Goal: Task Accomplishment & Management: Use online tool/utility

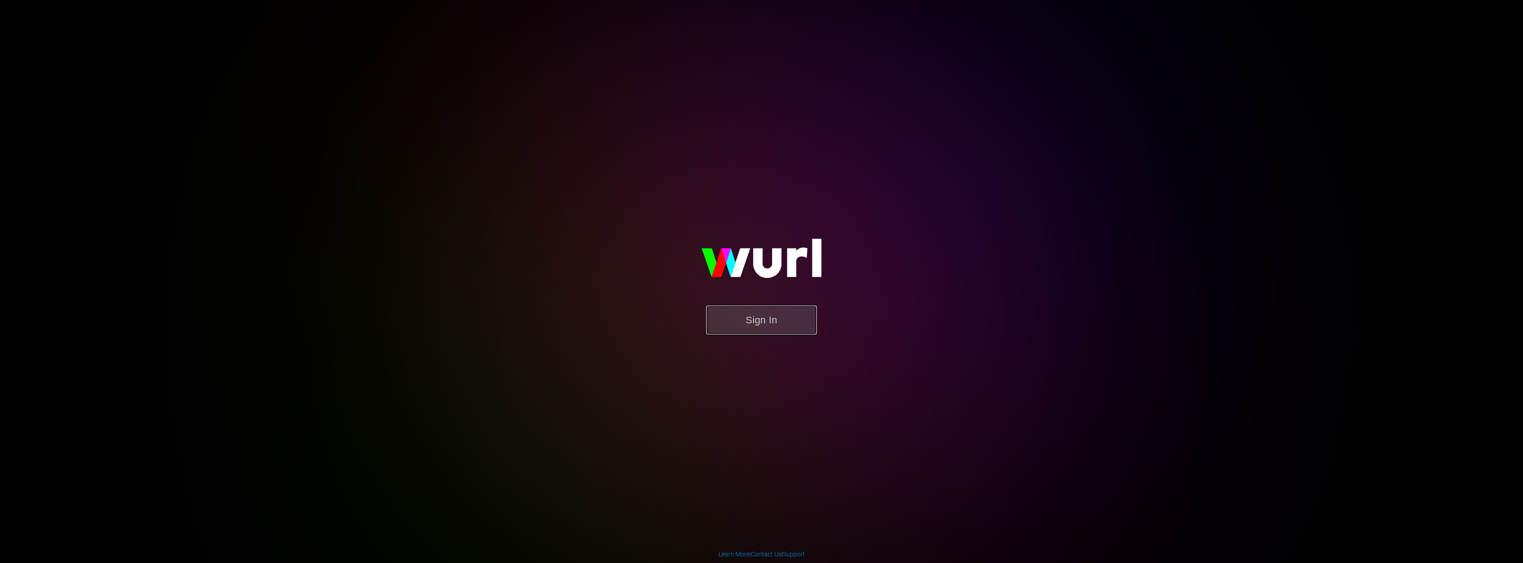
click at [741, 309] on button "Sign In" at bounding box center [761, 320] width 111 height 29
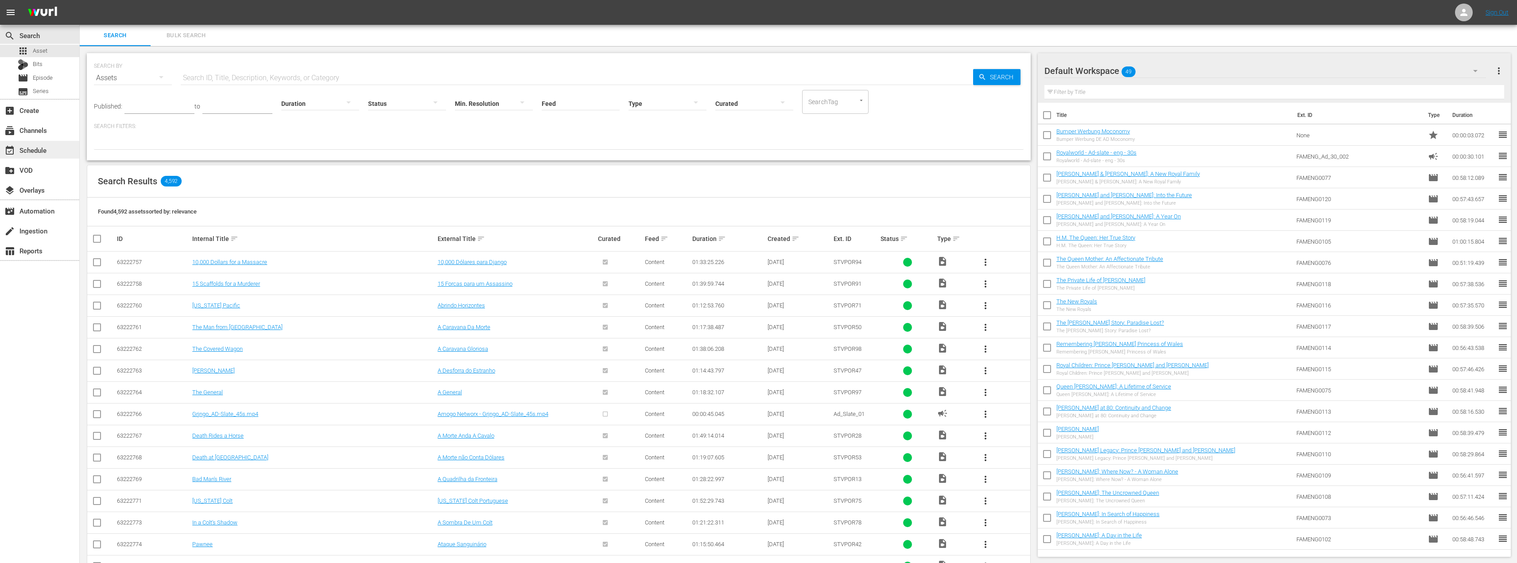
click at [51, 143] on div "event_available Schedule" at bounding box center [39, 150] width 79 height 18
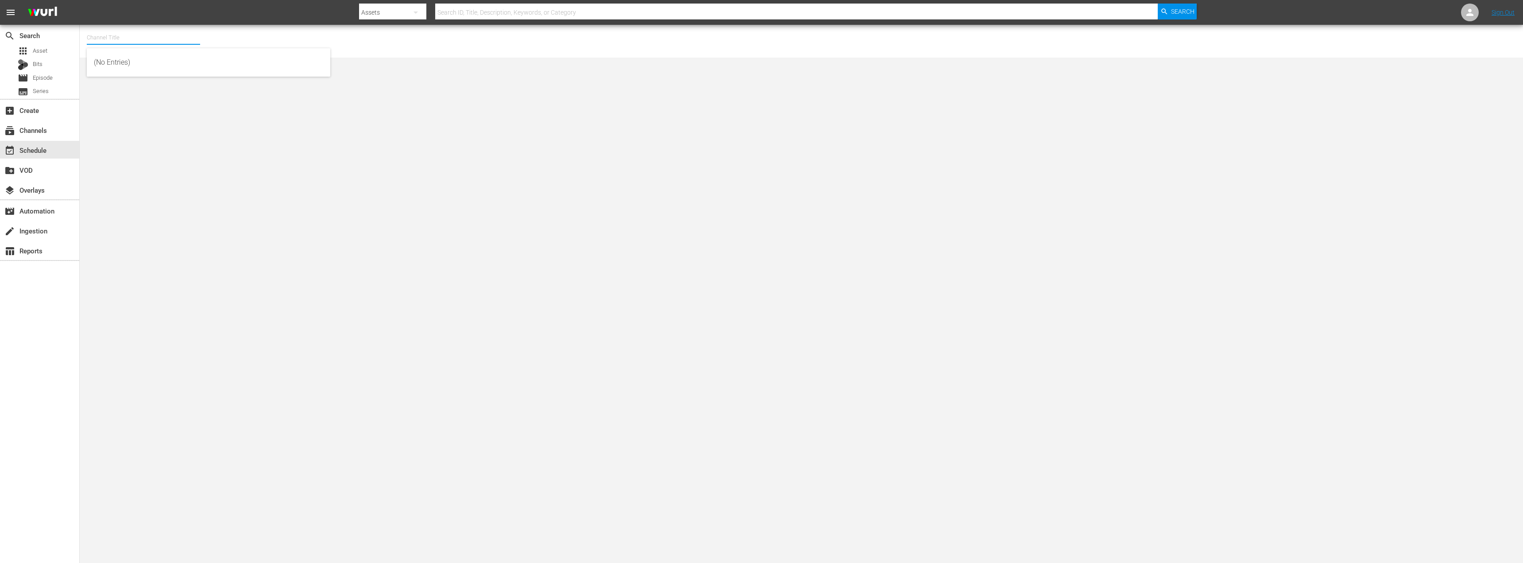
click at [139, 39] on input "text" at bounding box center [143, 37] width 113 height 21
click at [166, 127] on div "Moconomy ENG (1252 - amogonetworx_moconomy_2)" at bounding box center [208, 126] width 229 height 21
type input "Moconomy ENG (1252 - amogonetworx_moconomy_2)"
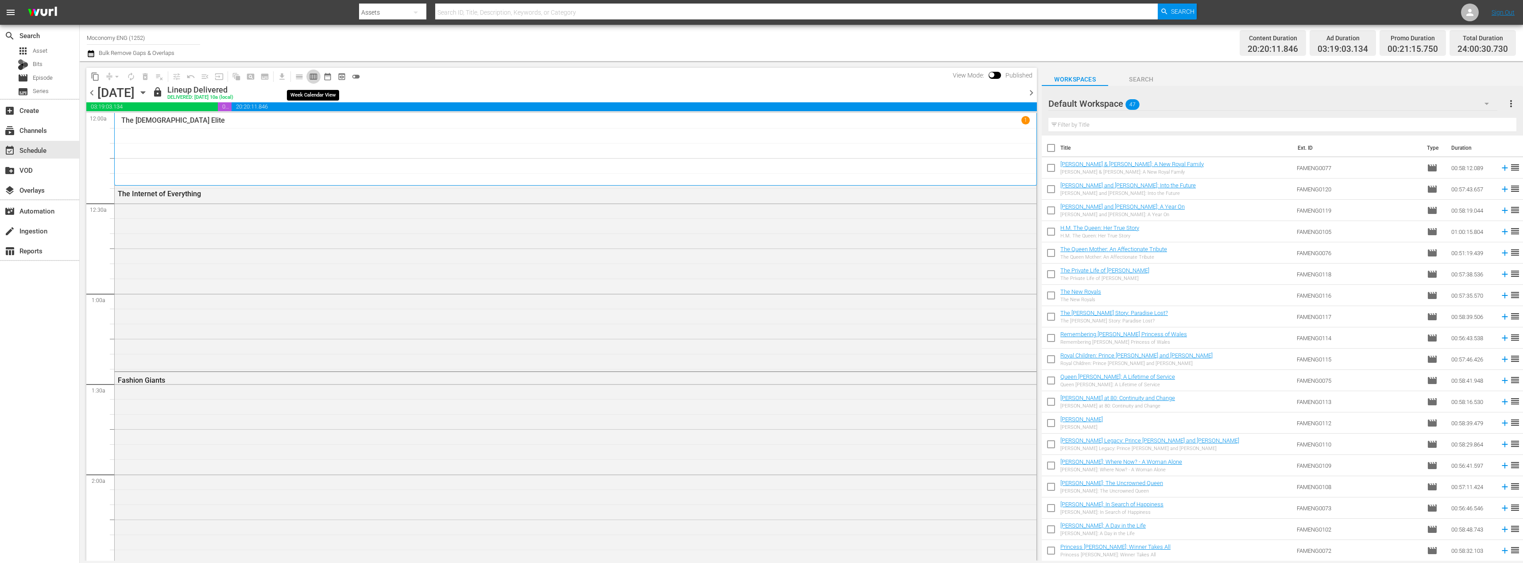
click at [314, 78] on span "calendar_view_week_outlined" at bounding box center [313, 76] width 9 height 9
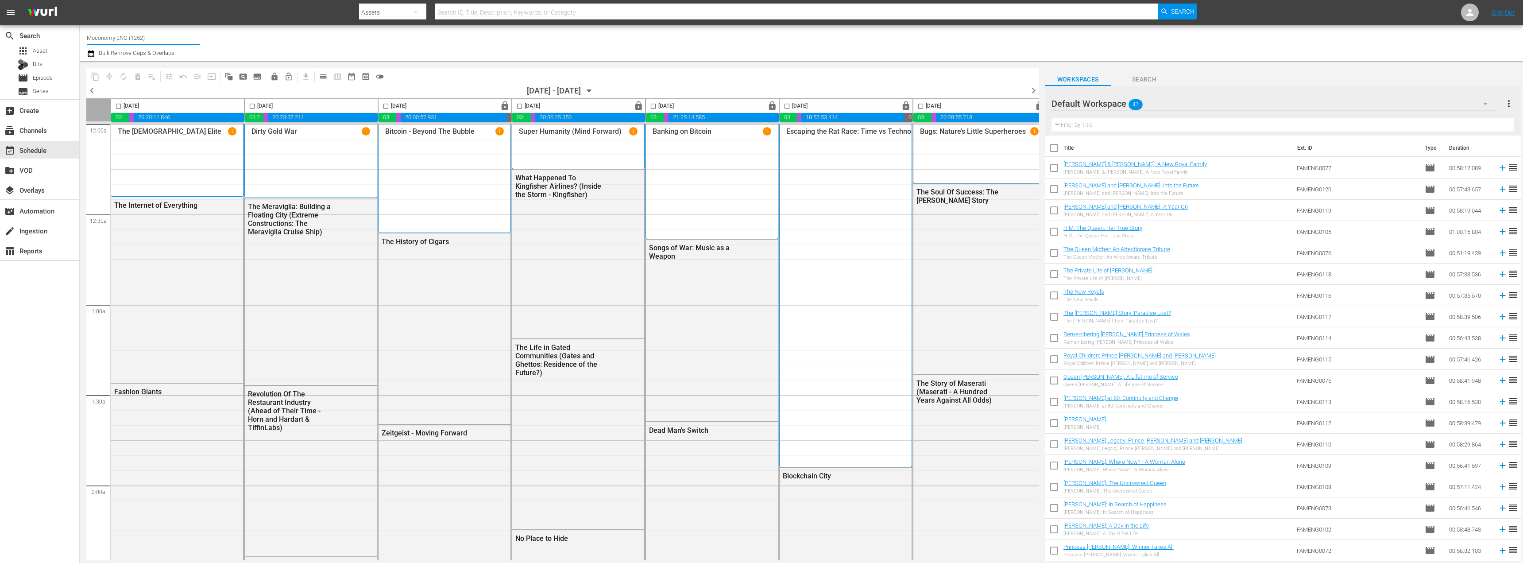
drag, startPoint x: 118, startPoint y: 39, endPoint x: 347, endPoint y: 59, distance: 229.8
click at [347, 59] on div "Channel Title Moconomy ENG (1252) Bulk Remove Gaps & Overlaps" at bounding box center [801, 43] width 1443 height 36
type input "Moconomy"
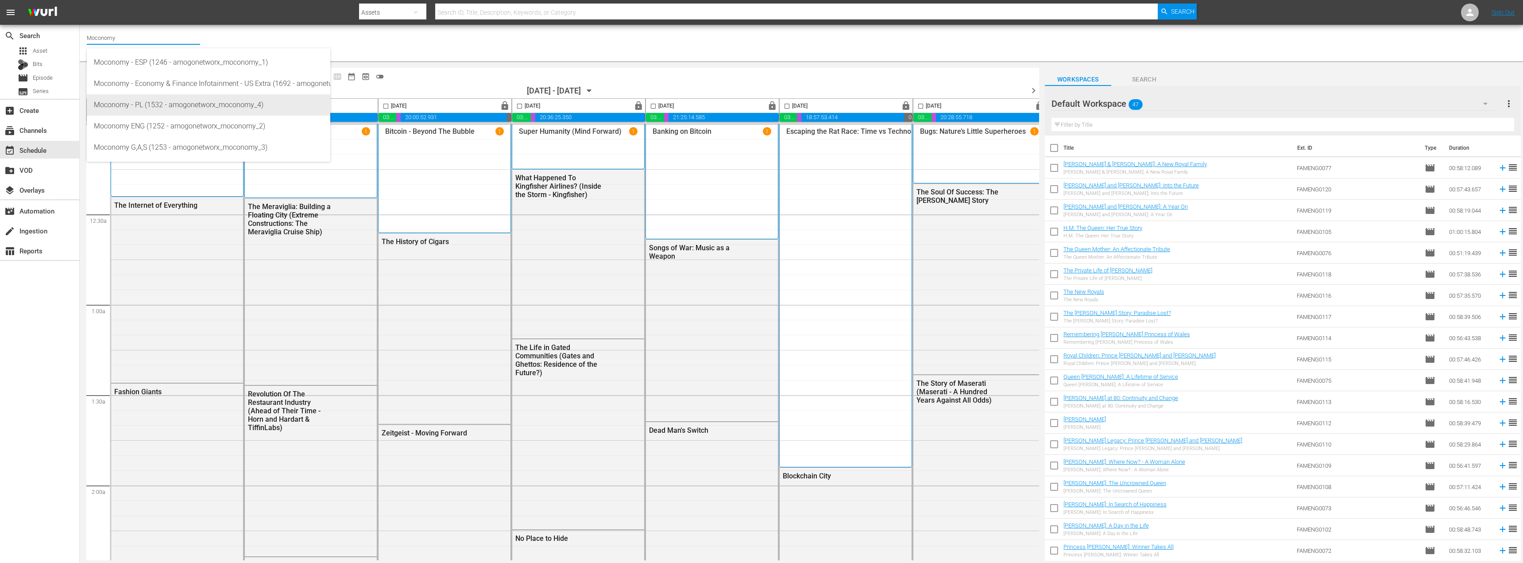
click at [197, 108] on div "Moconomy - PL (1532 - amogonetworx_moconomy_4)" at bounding box center [208, 104] width 229 height 21
